Goal: Task Accomplishment & Management: Use online tool/utility

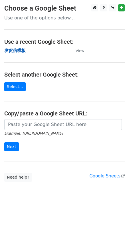
click at [24, 52] on strong "发货信模板" at bounding box center [14, 50] width 21 height 5
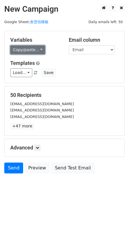
click at [27, 51] on link "Copy/paste..." at bounding box center [27, 49] width 35 height 9
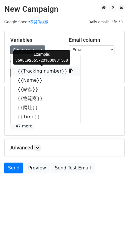
click at [29, 71] on link "{{Tracking number}}" at bounding box center [46, 71] width 70 height 9
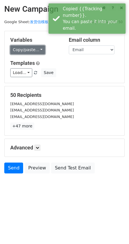
click at [26, 50] on link "Copy/paste..." at bounding box center [27, 49] width 35 height 9
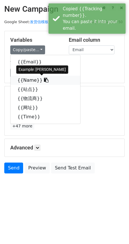
drag, startPoint x: 29, startPoint y: 81, endPoint x: 0, endPoint y: 81, distance: 29.2
click at [29, 81] on link "{{Name}}" at bounding box center [46, 80] width 70 height 9
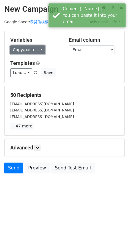
click at [20, 50] on link "Copy/paste..." at bounding box center [27, 49] width 35 height 9
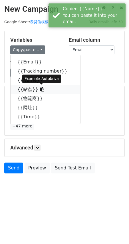
click at [25, 88] on link "{{站点}}" at bounding box center [46, 89] width 70 height 9
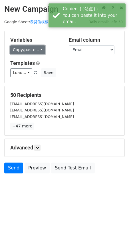
click at [28, 50] on link "Copy/paste..." at bounding box center [27, 49] width 35 height 9
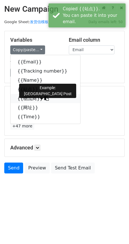
click at [24, 100] on link "{{物流商}}" at bounding box center [46, 98] width 70 height 9
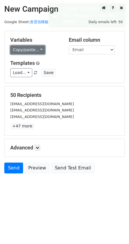
click at [27, 53] on link "Copy/paste..." at bounding box center [27, 49] width 35 height 9
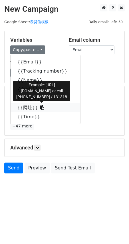
click at [21, 108] on link "{{网址}}" at bounding box center [46, 107] width 70 height 9
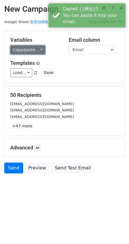
click at [28, 48] on link "Copy/paste..." at bounding box center [27, 49] width 35 height 9
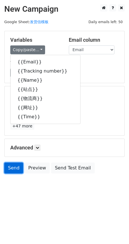
click at [14, 169] on link "Send" at bounding box center [13, 168] width 19 height 11
